Goal: Information Seeking & Learning: Compare options

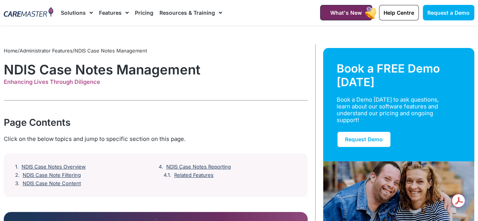
click at [141, 9] on link "Pricing" at bounding box center [144, 12] width 19 height 25
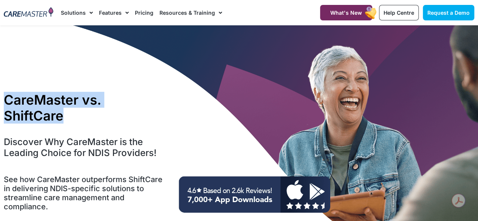
drag, startPoint x: 7, startPoint y: 100, endPoint x: 122, endPoint y: 117, distance: 116.9
click at [122, 117] on h1 "CareMaster vs. ShiftCare" at bounding box center [84, 108] width 160 height 32
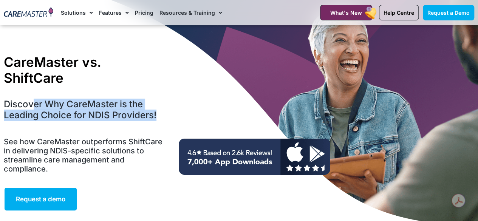
drag, startPoint x: 34, startPoint y: 105, endPoint x: 162, endPoint y: 116, distance: 128.2
click at [162, 116] on h4 "Discover Why CareMaster is the Leading Choice for NDIS Providers!" at bounding box center [84, 110] width 160 height 22
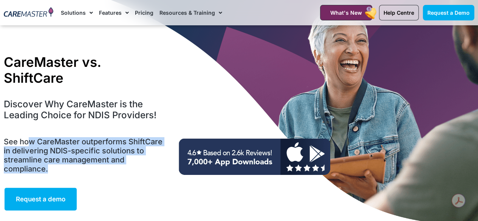
drag, startPoint x: 28, startPoint y: 142, endPoint x: 88, endPoint y: 167, distance: 65.4
click at [88, 167] on h5 "See how CareMaster outperforms ShiftCare in delivering NDIS-specific solutions …" at bounding box center [84, 155] width 160 height 36
click at [107, 150] on h5 "See how CareMaster outperforms ShiftCare in delivering NDIS-specific solutions …" at bounding box center [84, 155] width 160 height 36
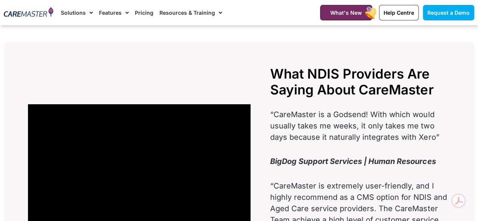
scroll to position [1322, 0]
